Goal: Complete application form: Complete application form

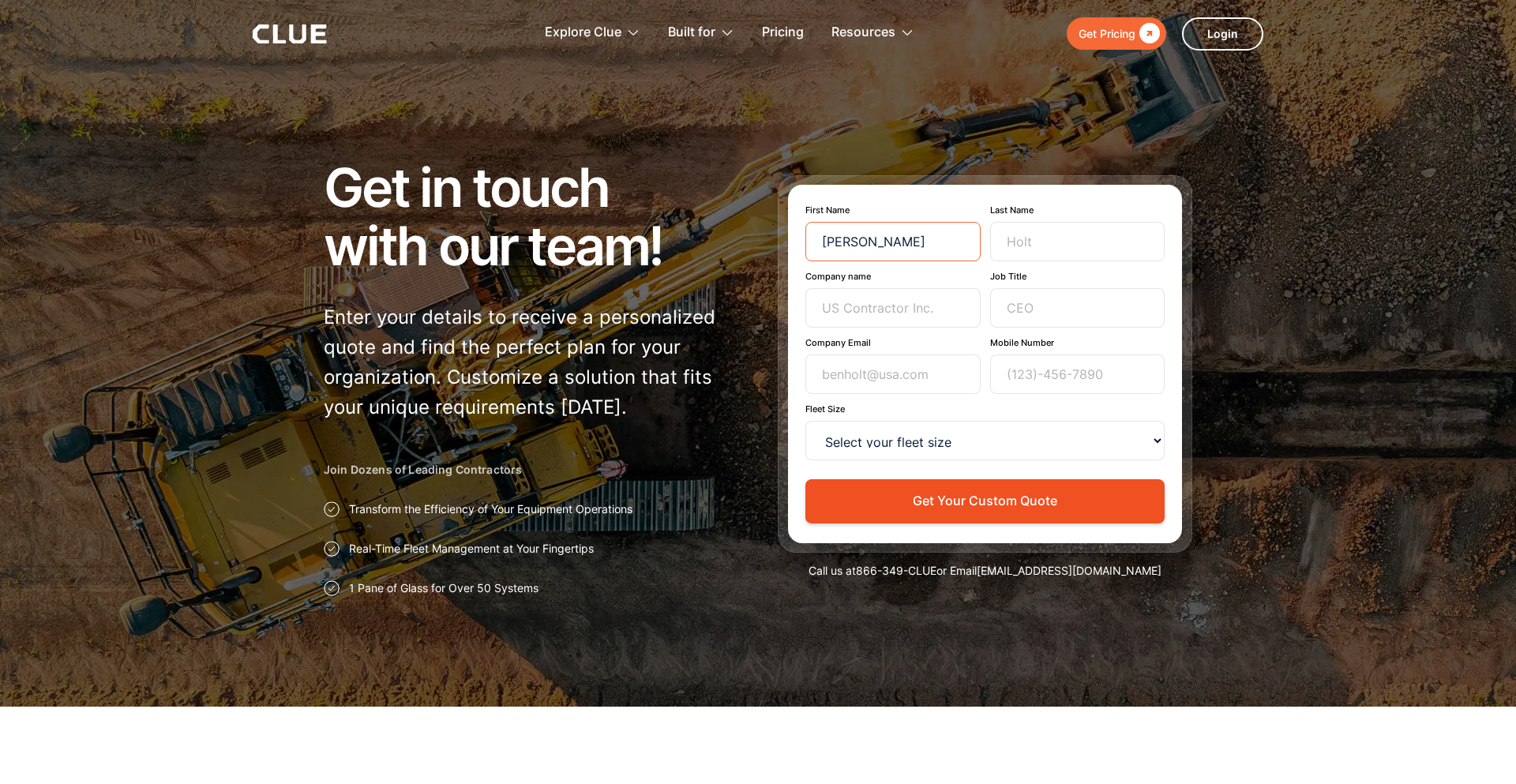
type input "[PERSON_NAME]"
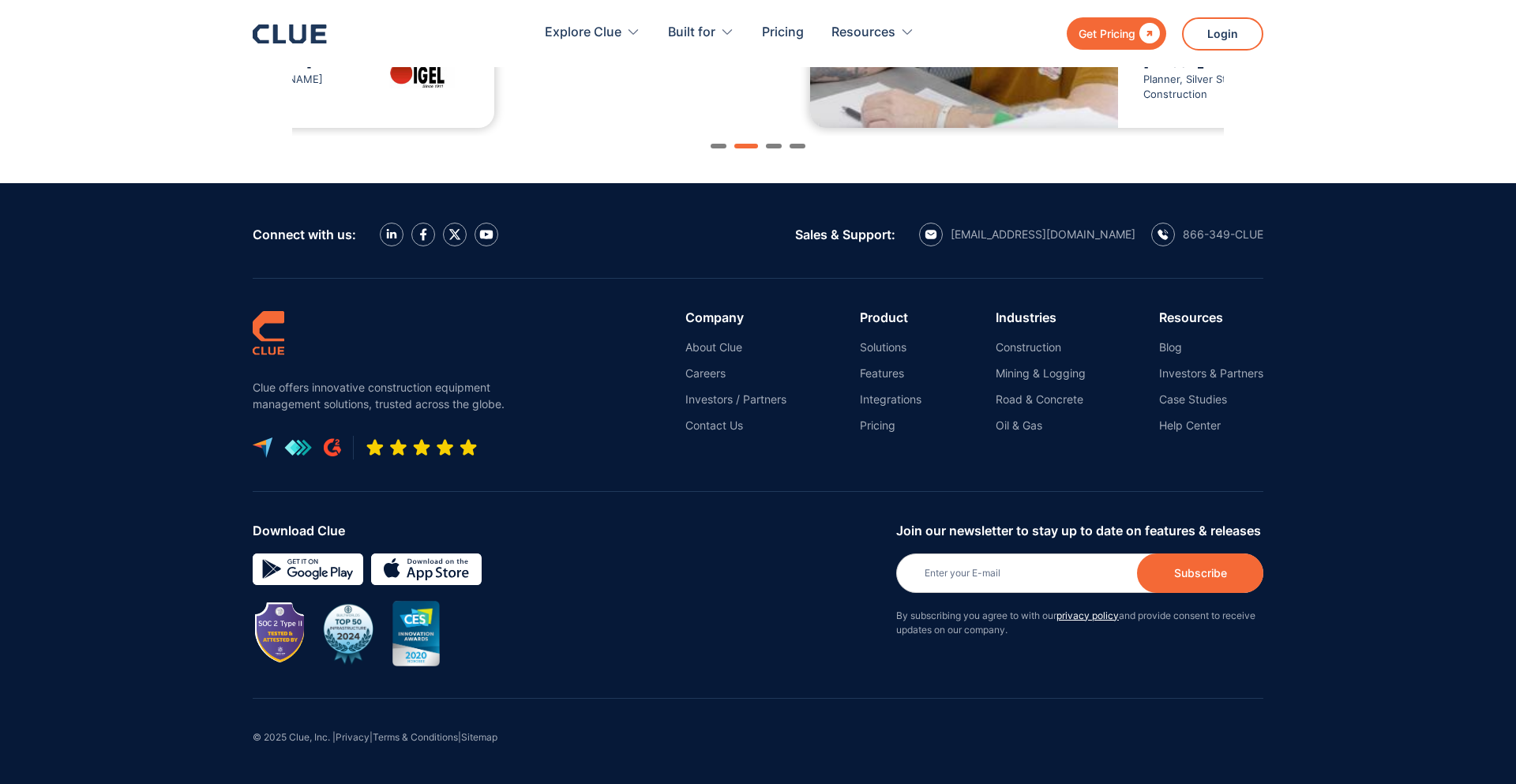
type input "Newsletter"
type input "Subscriber"
type input "[PERSON_NAME]"
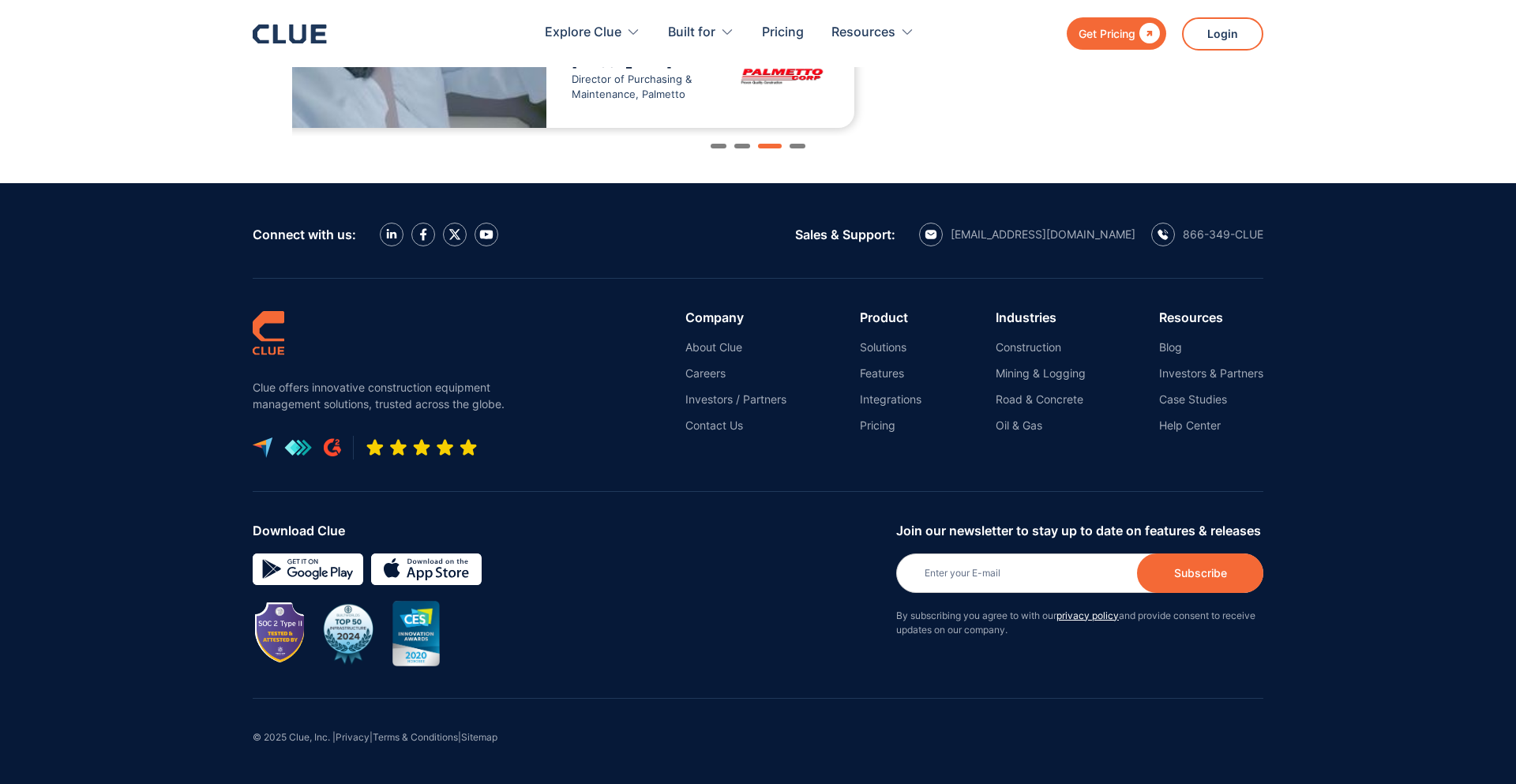
type input "[PERSON_NAME]"
type input "Punave"
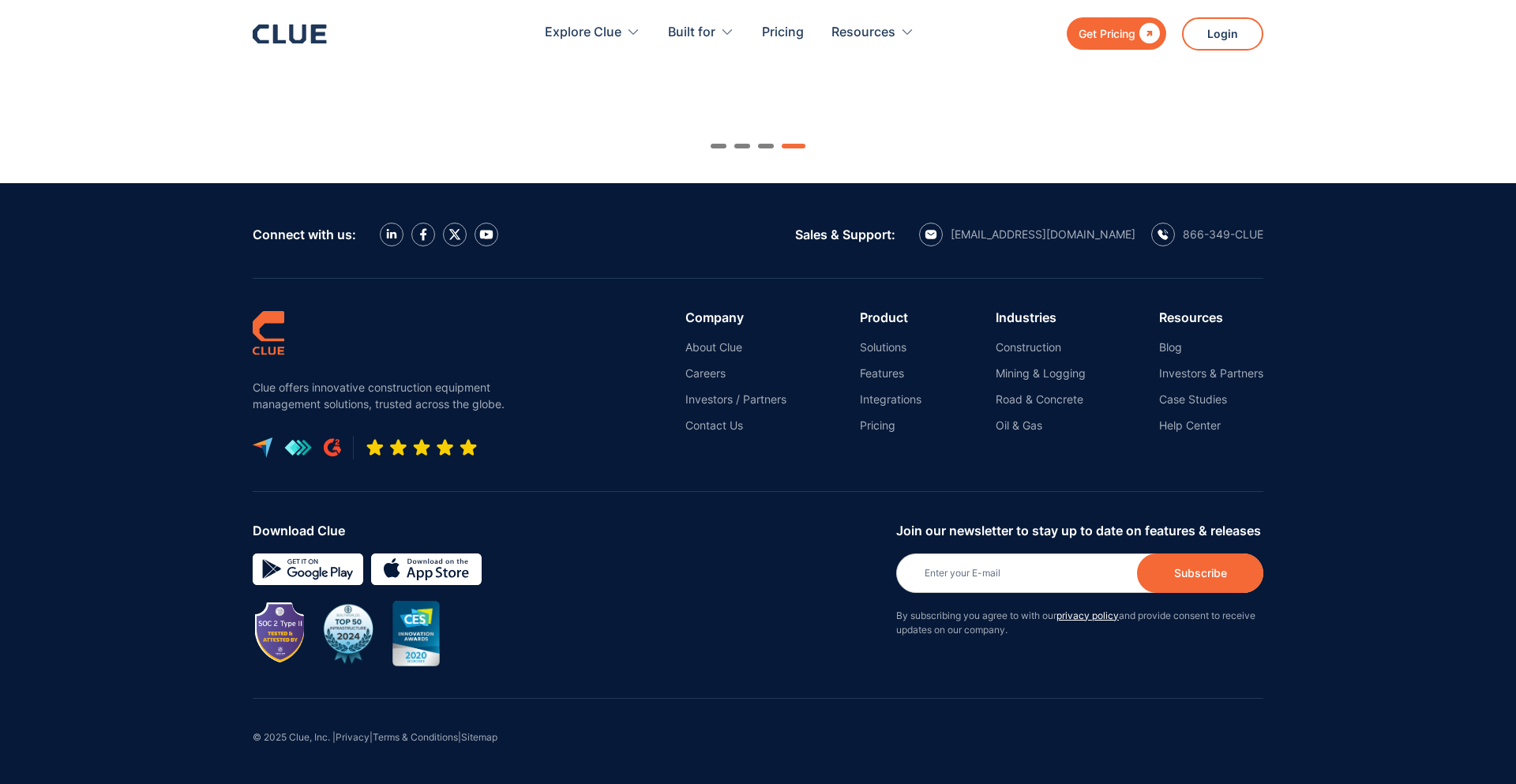
type input "[PHONE_NUMBER]"
type input "[PERSON_NAME][EMAIL_ADDRESS][DOMAIN_NAME]"
type input "Co-Founder/COO"
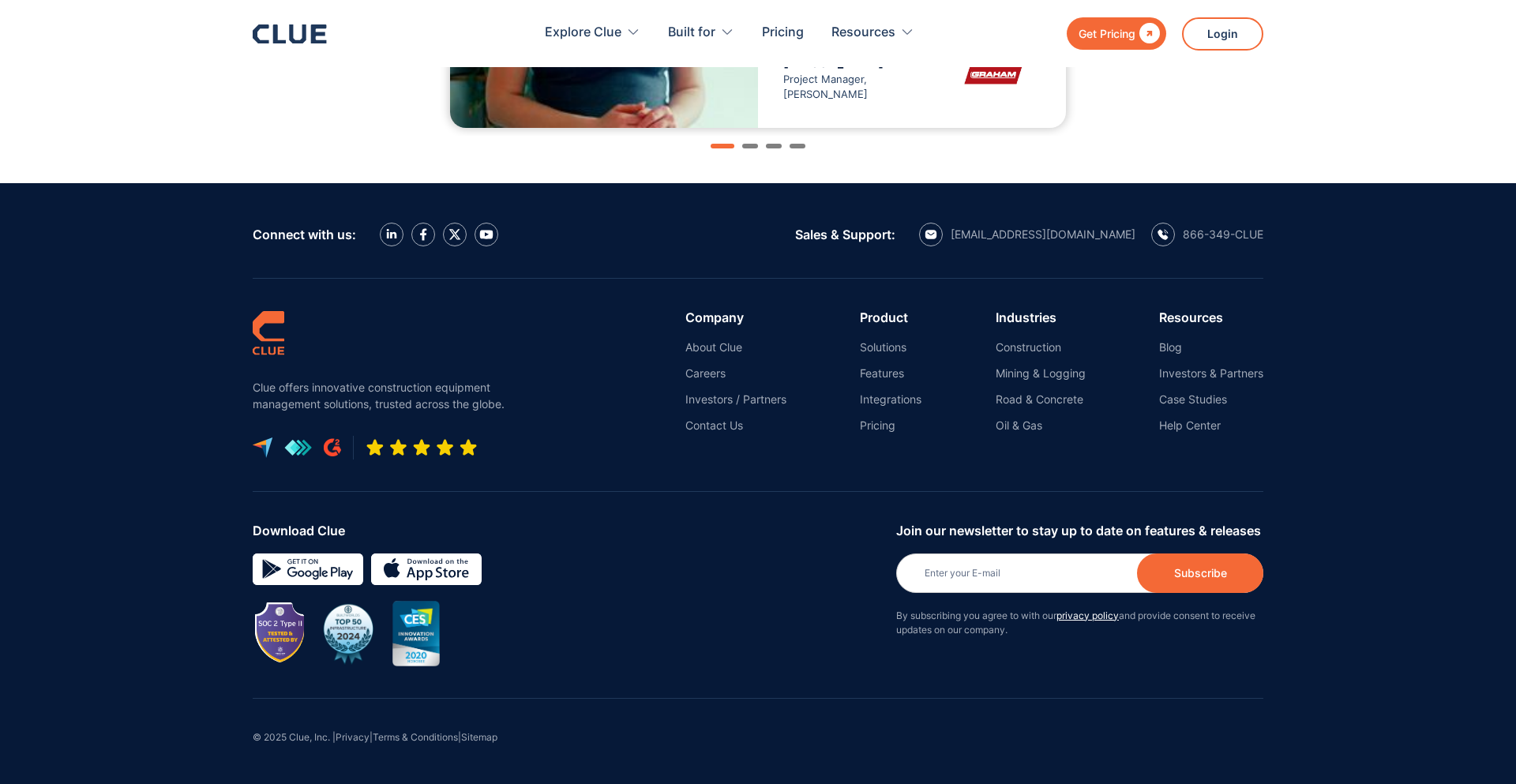
select select "<15"
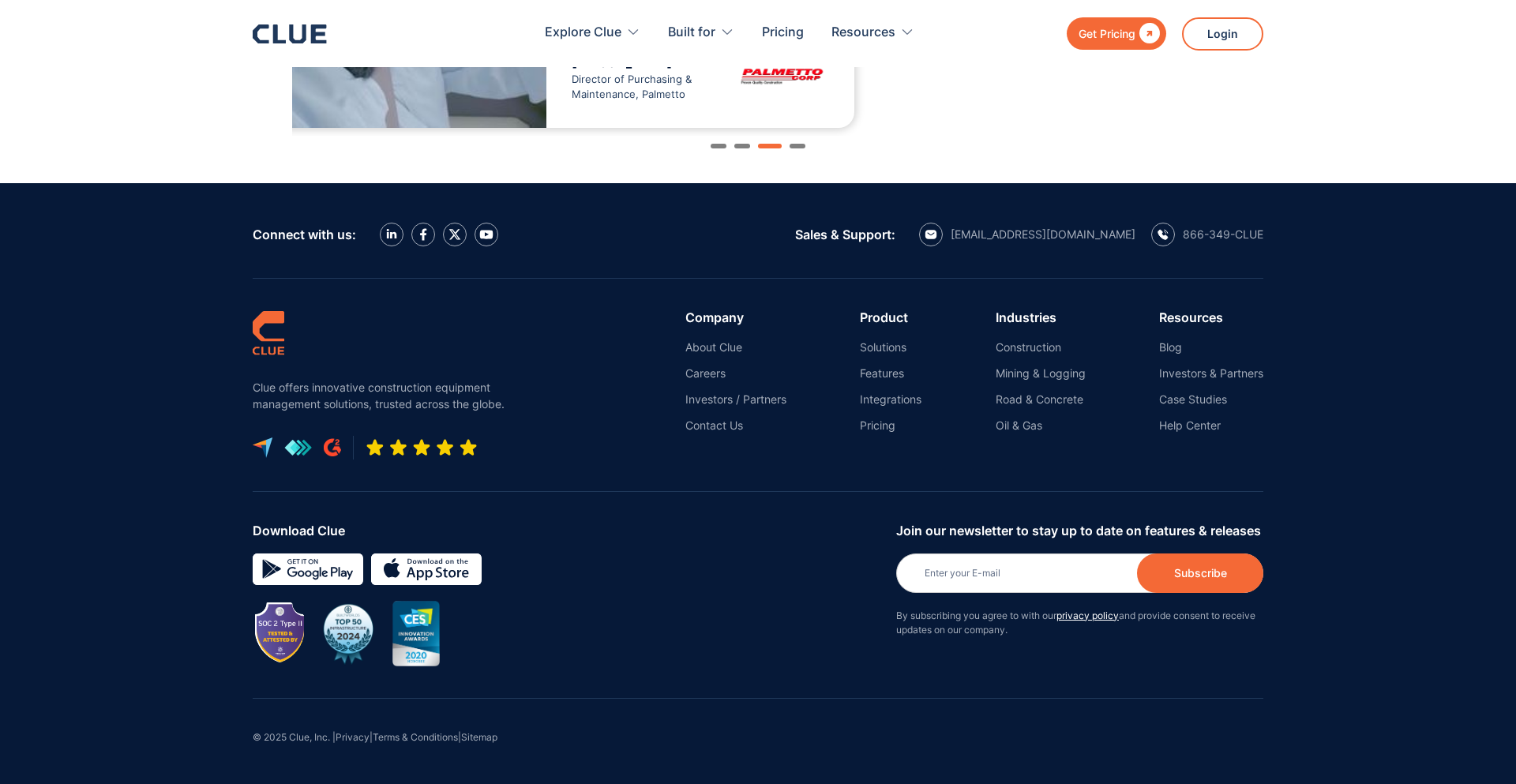
type input "Co-Founder/COO"
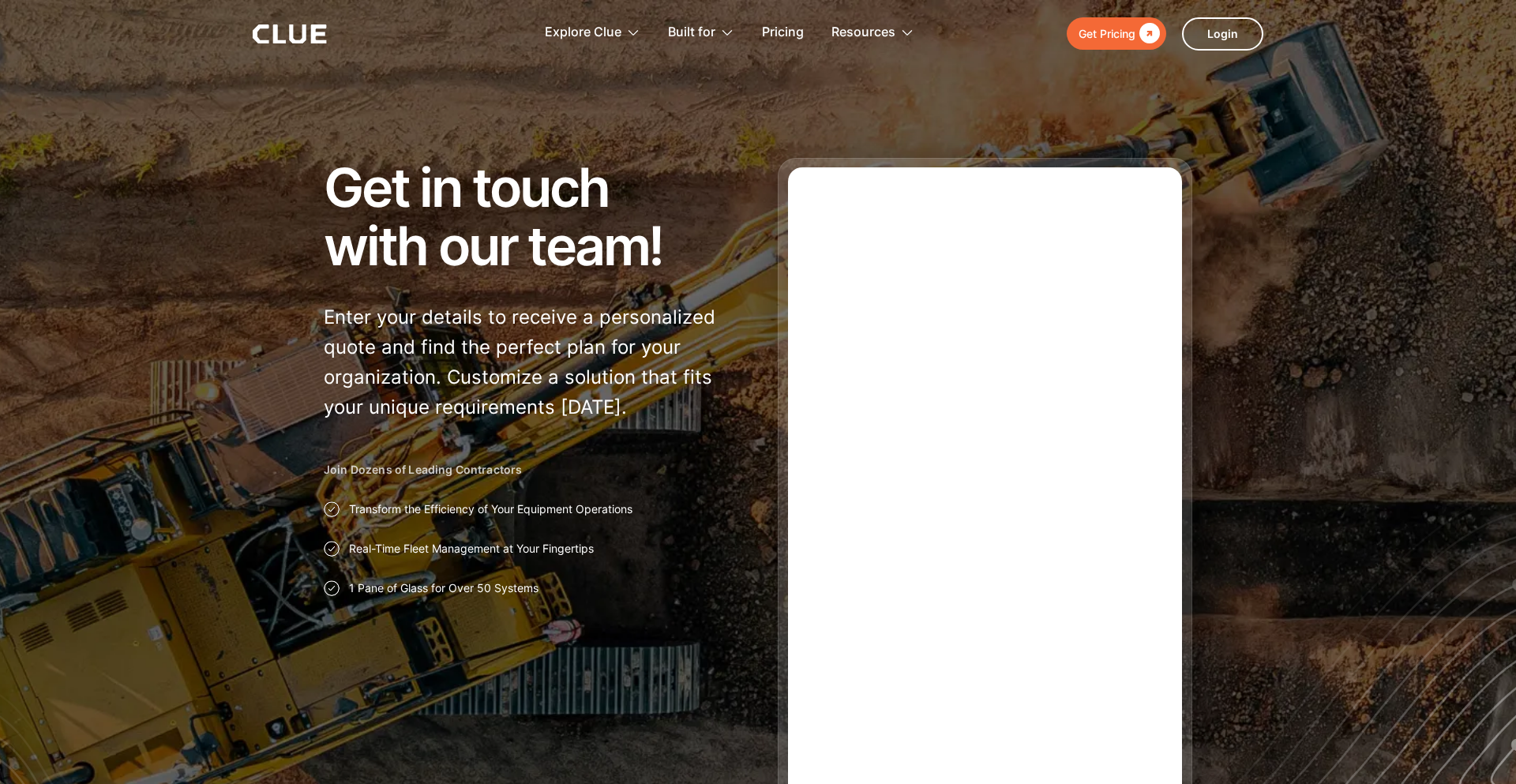
type input "Newsletter"
type input "Subscriber"
